Goal: Task Accomplishment & Management: Manage account settings

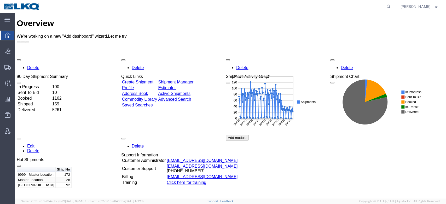
scroll to position [0, 0]
click at [392, 4] on icon at bounding box center [388, 6] width 7 height 7
paste input "57092890"
type input "57092890"
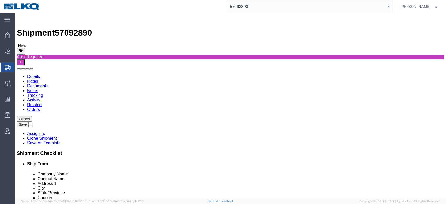
select select
select select "30522"
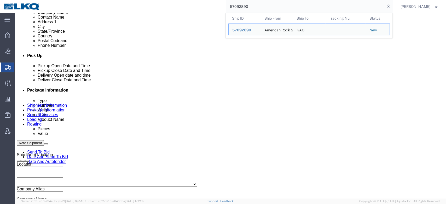
scroll to position [214, 0]
click div
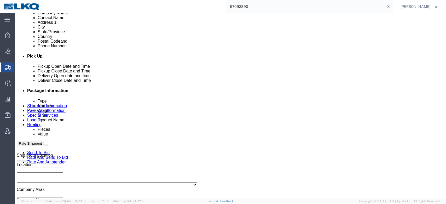
scroll to position [346, 0]
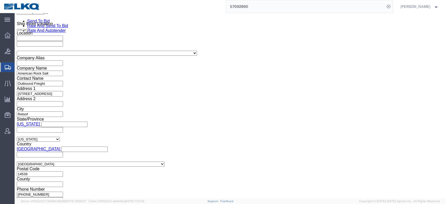
click button "Apply"
click div "Shipping Mode (Optional) Add another leg"
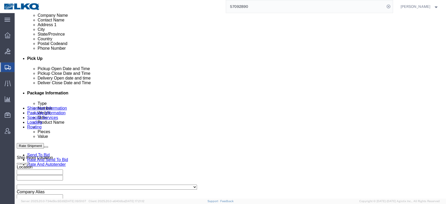
click div "Oct 14 2025 5:00 PM"
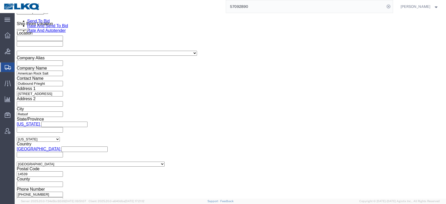
type input "2:00 PM"
click button "Apply"
click div "Shipping Mode (Optional) Add another leg"
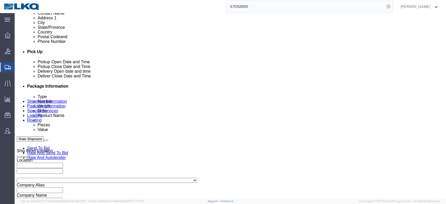
scroll to position [216, 0]
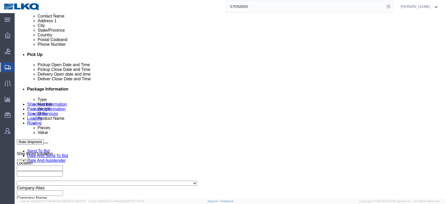
click button "Save"
type button "Save"
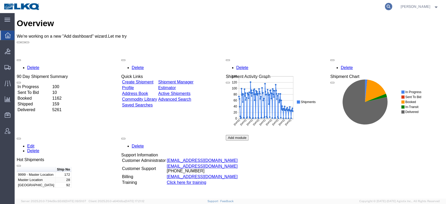
click at [334, 5] on icon at bounding box center [388, 6] width 7 height 7
paste input "57092890"
type input "57092890"
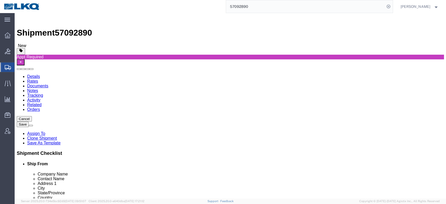
scroll to position [231, 0]
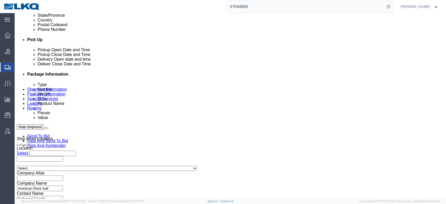
click div
select select
select select "30522"
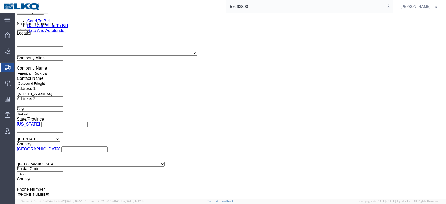
click button "Apply"
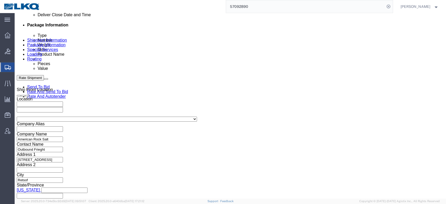
click div "Oct 14 2025 5:00 PM"
type input "2:00 PM"
click button "Apply"
click button "Save"
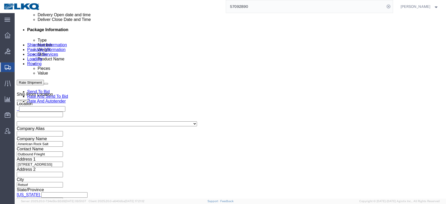
click span
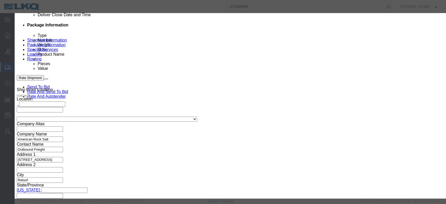
drag, startPoint x: 160, startPoint y: 34, endPoint x: 158, endPoint y: 38, distance: 4.1
click select "Select Approval Bid Notes Carrier Change Notes Claim Notes Content Hazmat Notes…"
select select "BID_NOTES"
click select "Select Approval Bid Notes Carrier Change Notes Claim Notes Content Hazmat Notes…"
click select "Select Private to Account Private to Vendor Public"
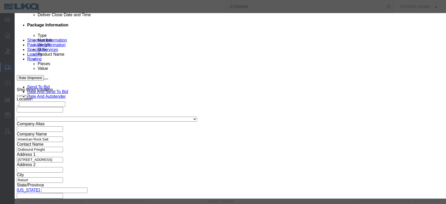
select select "PRIVATE_TO_ACCOUNT"
click select "Select Private to Account Private to Vendor Public"
click textarea
type textarea "DAT: $953"
click button "Save"
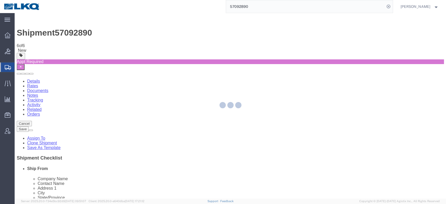
select select "30522"
select select "TL"
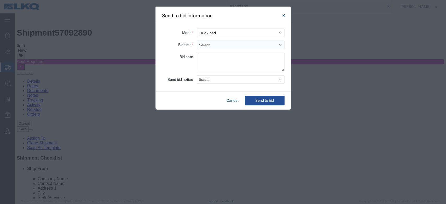
click at [204, 41] on select "Select 30 Min (Rush) 1 Hour (Rush) 2 Hours (Rush) 4 Hours (Rush) 8 Hours (Rush)…" at bounding box center [241, 44] width 88 height 8
select select "72"
click at [197, 40] on select "Select 30 Min (Rush) 1 Hour (Rush) 2 Hours (Rush) 4 Hours (Rush) 8 Hours (Rush)…" at bounding box center [241, 44] width 88 height 8
click at [207, 82] on button "Select" at bounding box center [241, 79] width 88 height 8
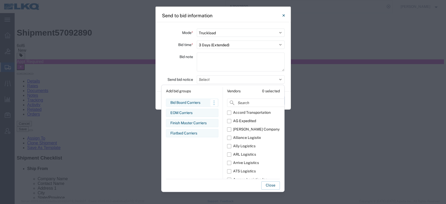
click at [190, 103] on div "Bid Board Carriers" at bounding box center [192, 102] width 44 height 5
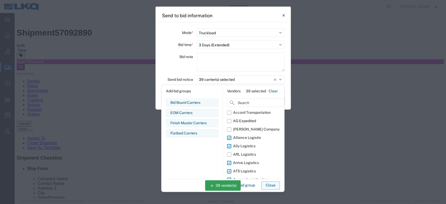
click at [274, 152] on button "Close" at bounding box center [270, 185] width 19 height 8
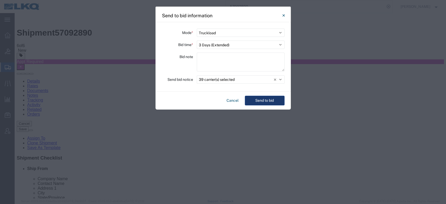
click at [263, 102] on button "Send to bid" at bounding box center [265, 101] width 40 height 10
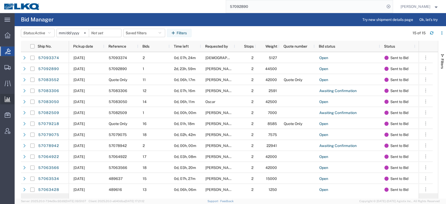
click at [0, 0] on span "Ad Hoc Reports" at bounding box center [0, 0] width 0 height 0
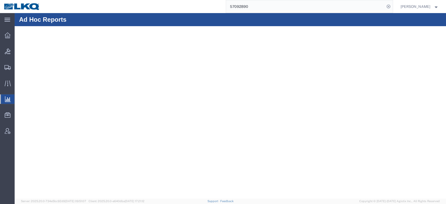
click at [250, 3] on input "57092890" at bounding box center [305, 6] width 159 height 13
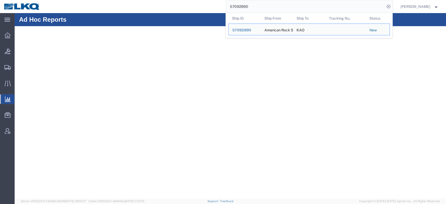
paste input "23993"
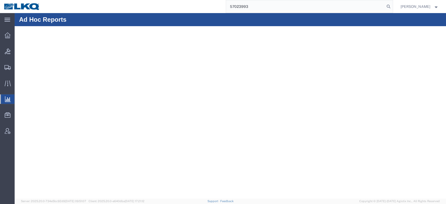
type input "57023993"
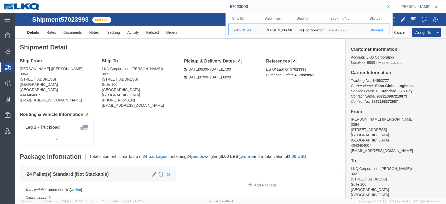
click div "Shipment 57023993 Shipped"
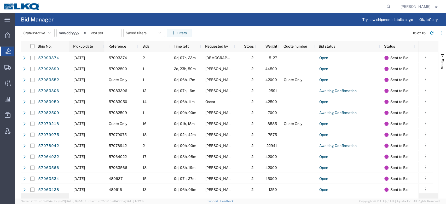
click at [91, 43] on div "Pickup date" at bounding box center [87, 46] width 29 height 8
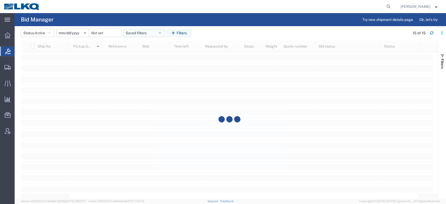
click at [141, 37] on agx-table-filter-chips "Status: Active Active All Awaiting Confirmation Awarded Closed Expired Open Wit…" at bounding box center [214, 35] width 386 height 12
click at [142, 36] on button "Saved filters" at bounding box center [144, 33] width 42 height 8
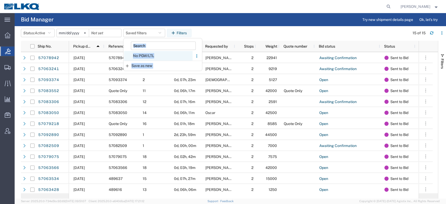
click at [148, 56] on span "No PGW/LTL" at bounding box center [158, 56] width 68 height 10
type input "[DATE]"
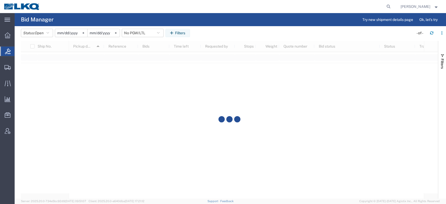
click at [195, 25] on agx-page-header "Bid Manager Try new shipment details page Ok, let's try" at bounding box center [230, 19] width 431 height 13
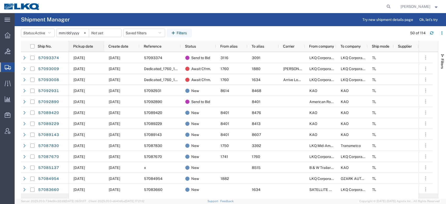
click at [89, 44] on div "Pickup date" at bounding box center [87, 46] width 29 height 8
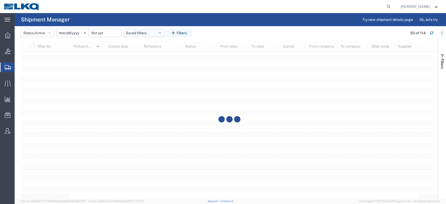
click at [140, 33] on button "Saved filters" at bounding box center [144, 33] width 42 height 8
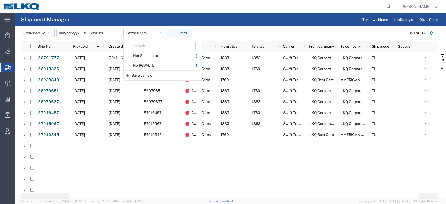
click at [150, 63] on span "No PGW/LTL" at bounding box center [158, 66] width 68 height 10
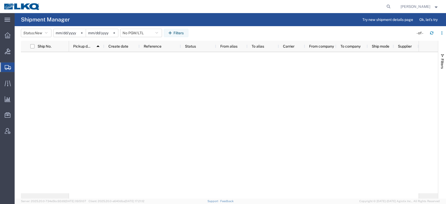
type input "[DATE]"
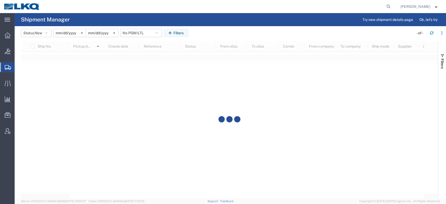
click at [207, 20] on agx-page-header "Shipment Manager Try new shipment details page Ok, let's try" at bounding box center [230, 19] width 431 height 13
